Goal: Navigation & Orientation: Find specific page/section

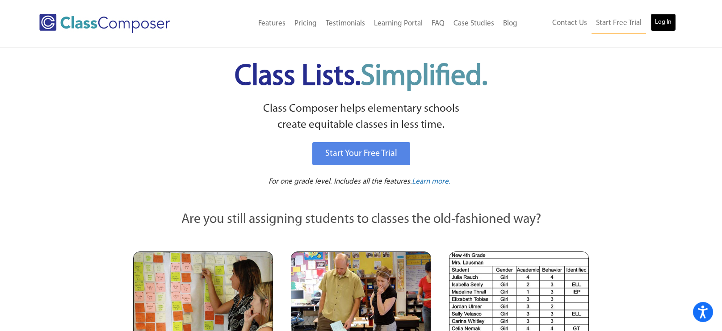
click at [662, 22] on link "Log In" at bounding box center [662, 22] width 25 height 18
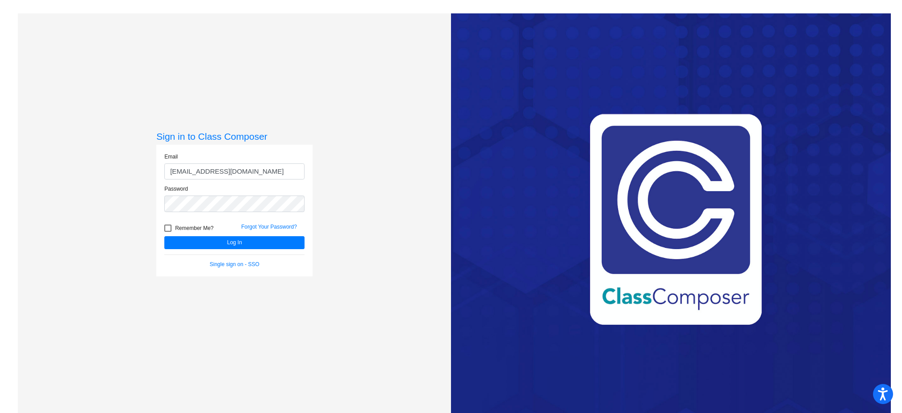
type input "[EMAIL_ADDRESS][DOMAIN_NAME]"
click at [164, 236] on button "Log In" at bounding box center [234, 242] width 140 height 13
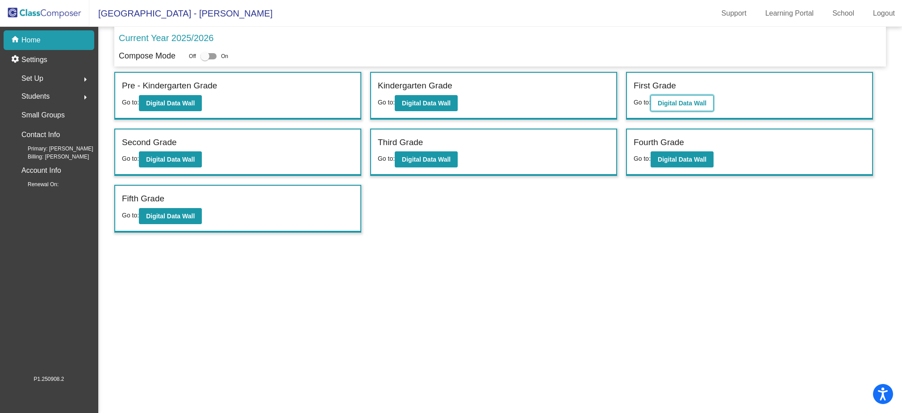
click at [677, 104] on b "Digital Data Wall" at bounding box center [682, 103] width 49 height 7
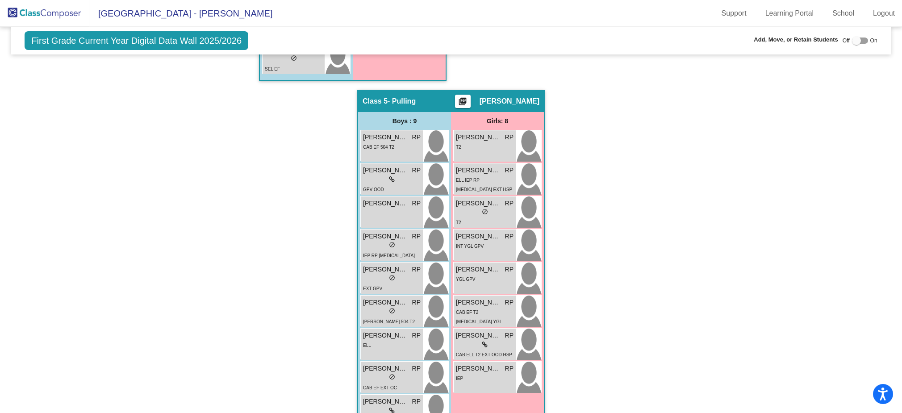
scroll to position [544, 0]
